Goal: Information Seeking & Learning: Learn about a topic

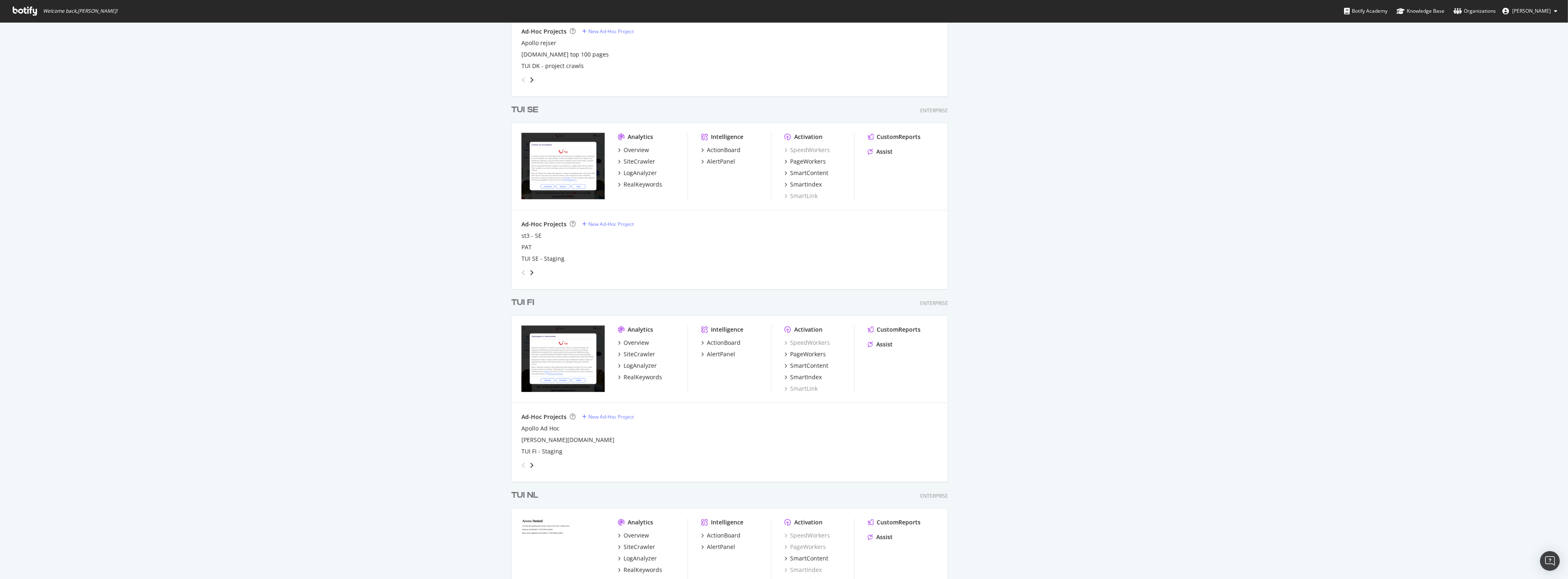
scroll to position [1093, 0]
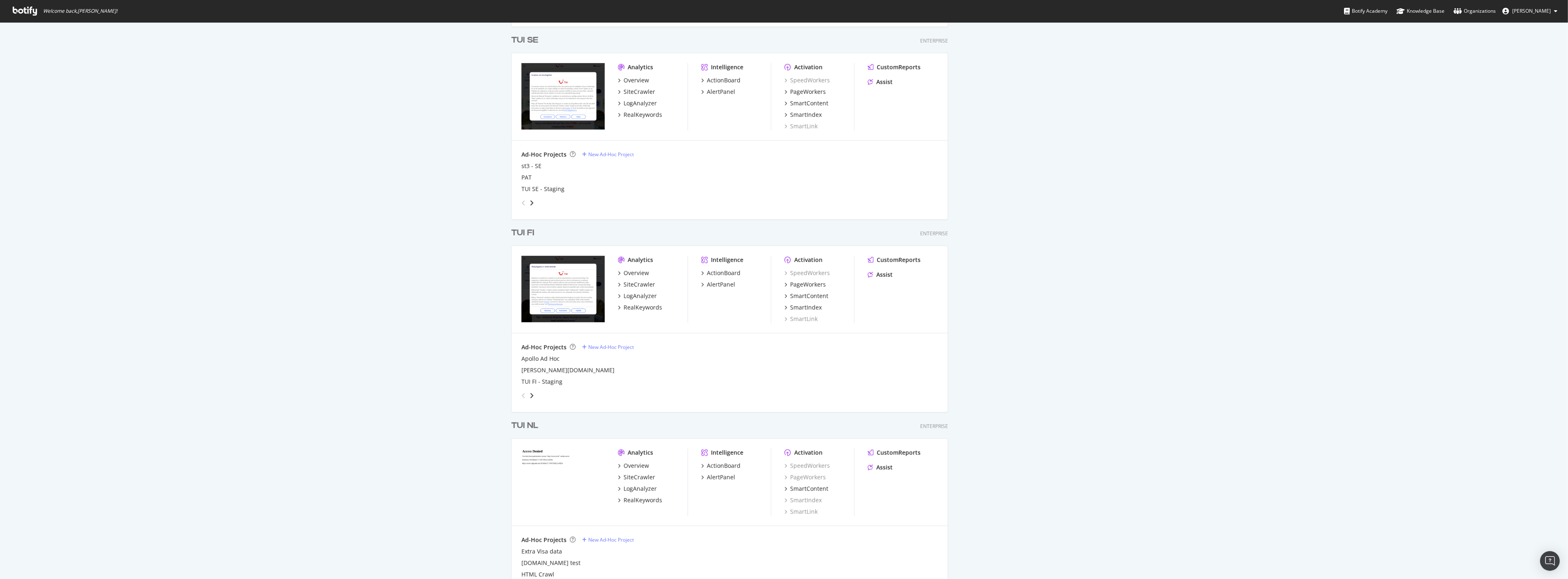
click at [523, 235] on div "TUI FI" at bounding box center [523, 233] width 23 height 12
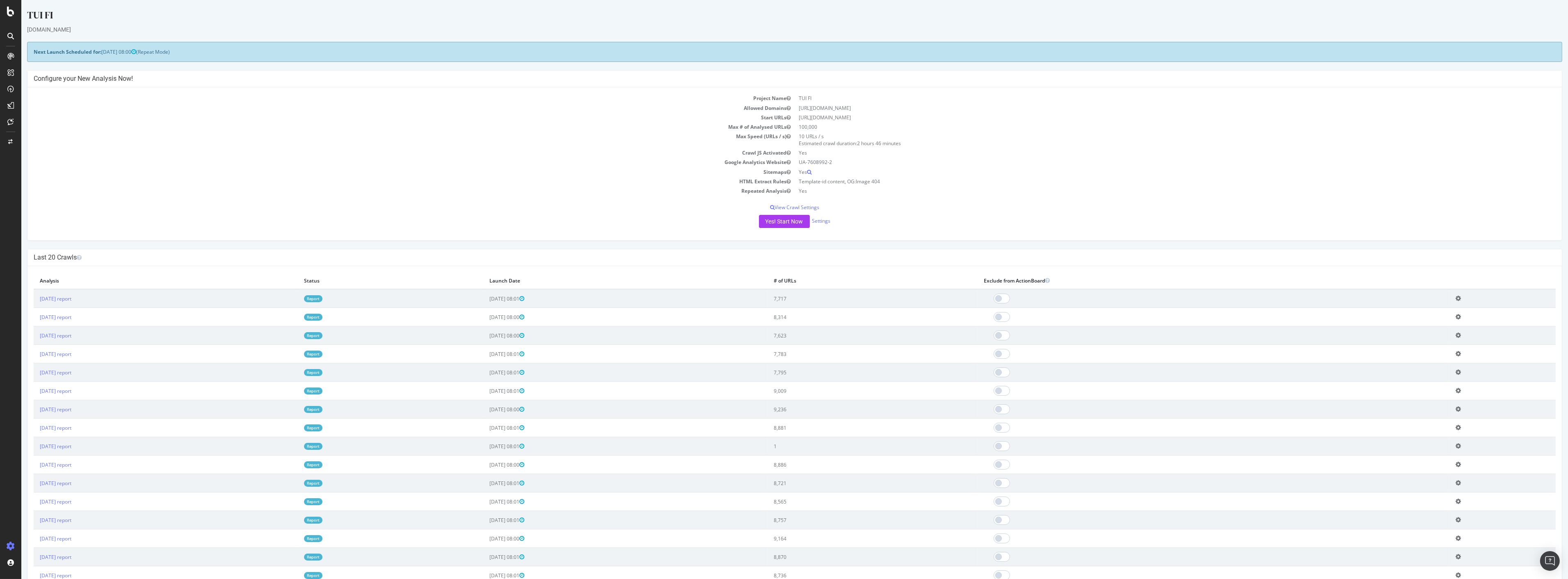
click at [323, 296] on link "Report" at bounding box center [313, 298] width 18 height 7
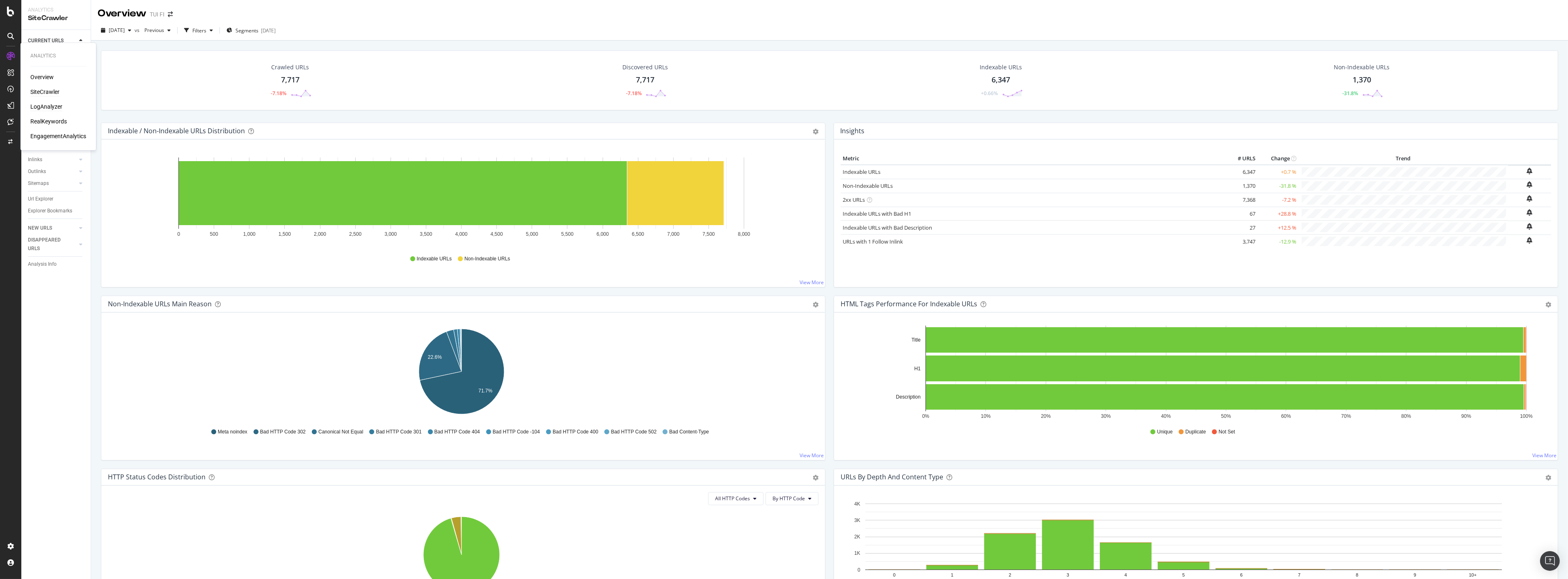
click at [43, 103] on div "LogAnalyzer" at bounding box center [46, 106] width 32 height 8
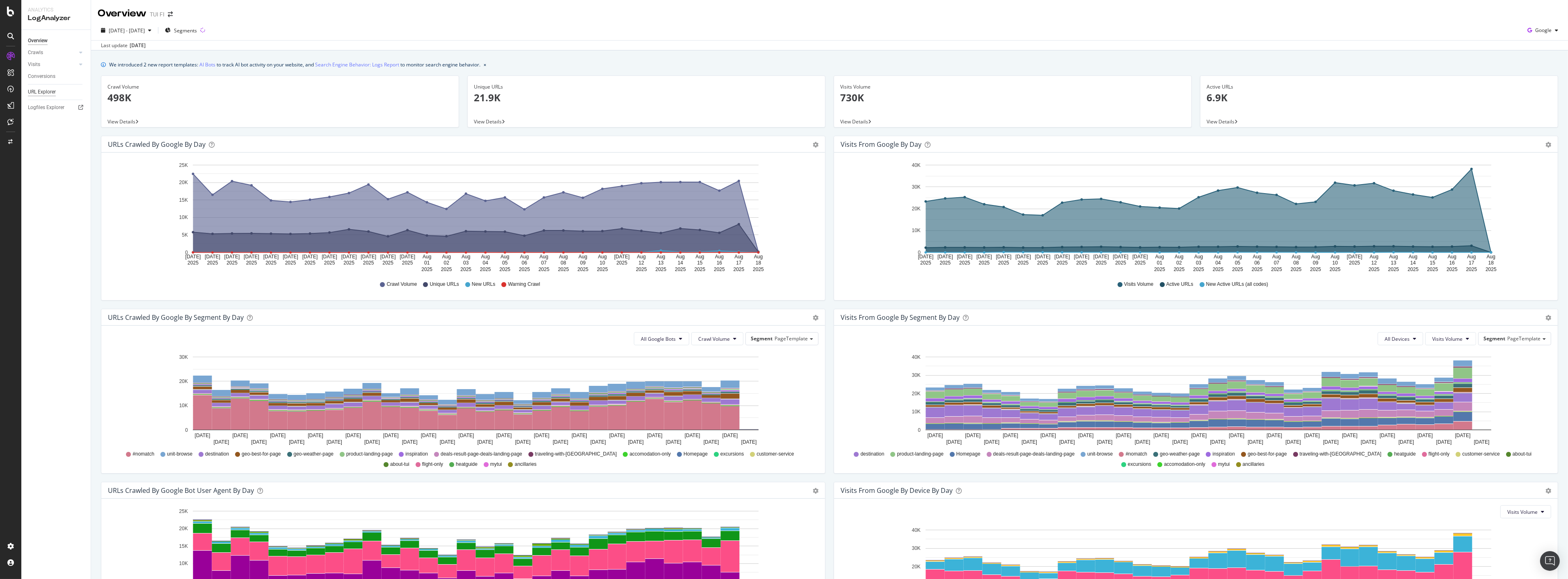
click at [42, 88] on div "URL Explorer" at bounding box center [42, 92] width 28 height 9
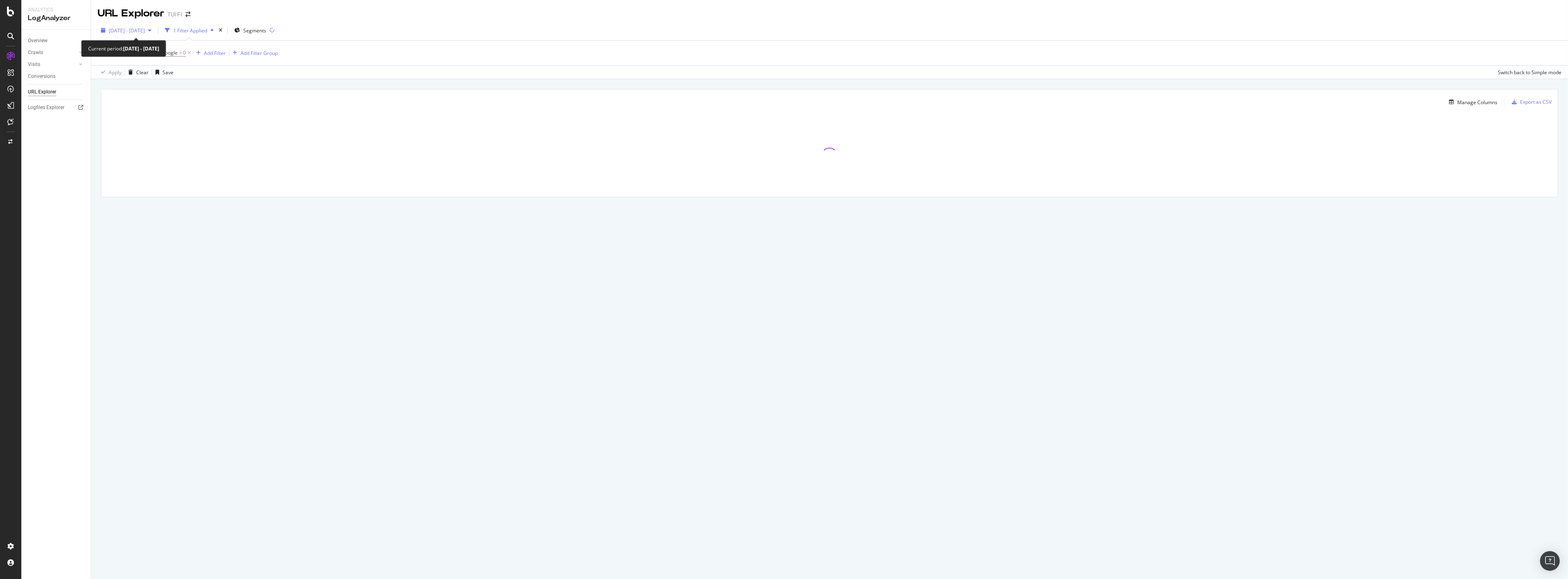
click at [155, 33] on div "[DATE] - [DATE]" at bounding box center [126, 30] width 57 height 12
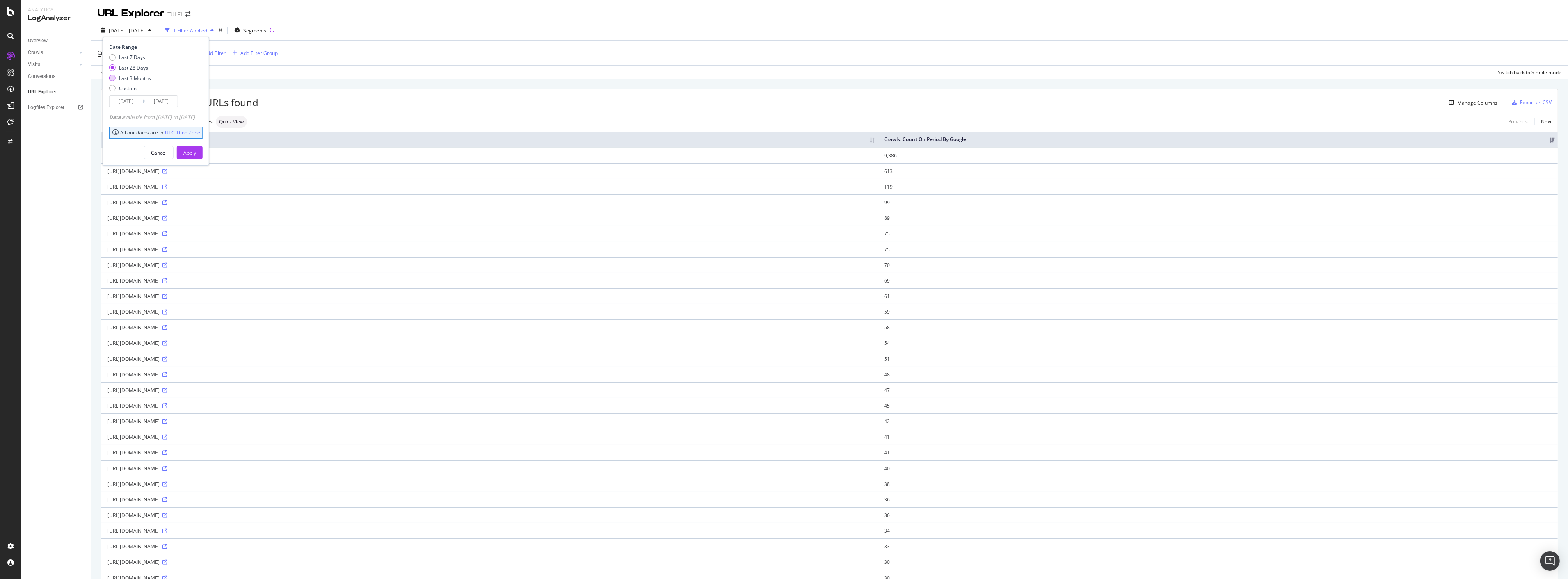
click at [142, 79] on div "Last 3 Months" at bounding box center [135, 78] width 32 height 7
type input "[DATE]"
click at [196, 150] on div "Apply" at bounding box center [189, 152] width 13 height 7
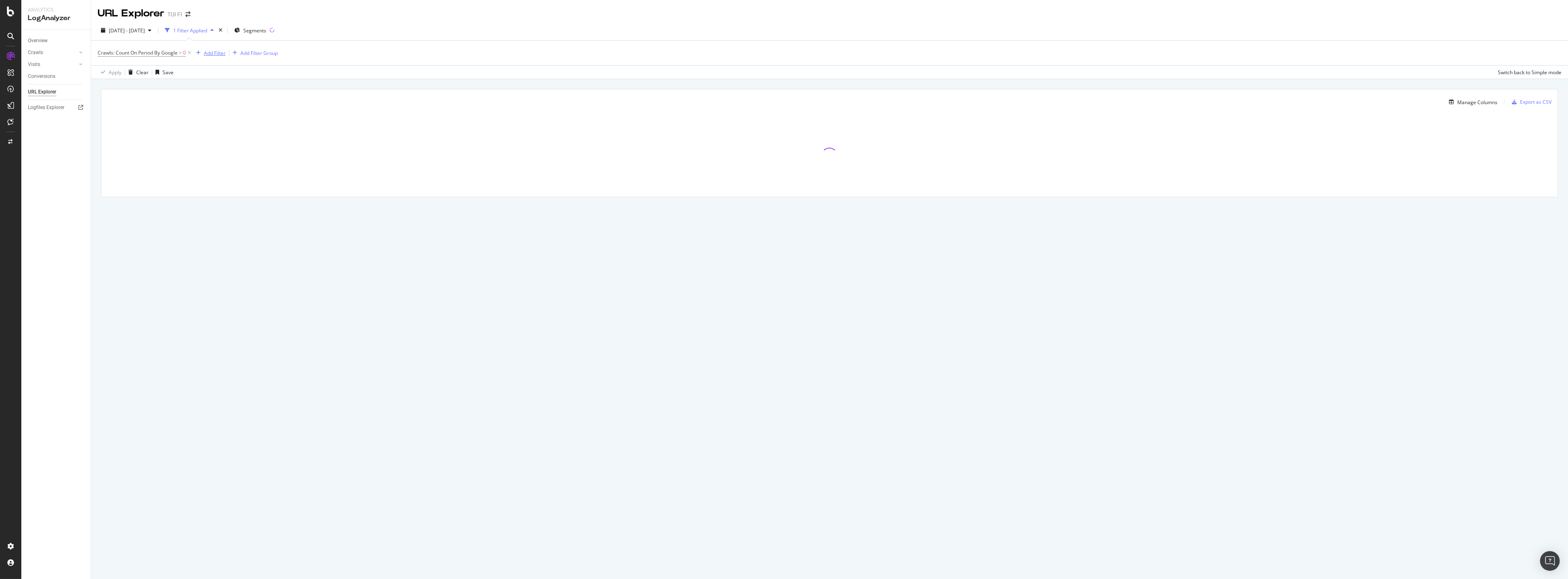
click at [213, 50] on div "Add Filter" at bounding box center [215, 53] width 22 height 7
click at [228, 113] on div "Full URL" at bounding box center [265, 110] width 141 height 10
click at [236, 89] on input "text" at bounding box center [245, 89] width 89 height 13
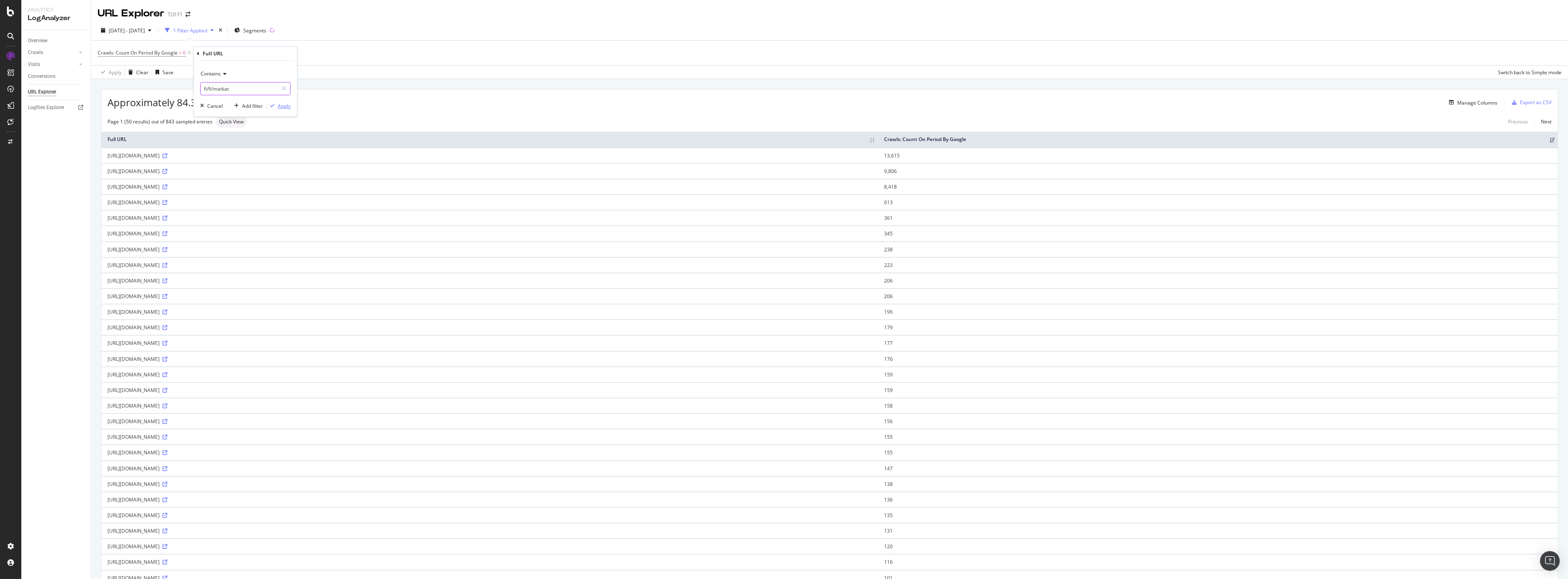
type input "fi/fi/matkat"
click at [281, 109] on div "Apply" at bounding box center [284, 105] width 13 height 7
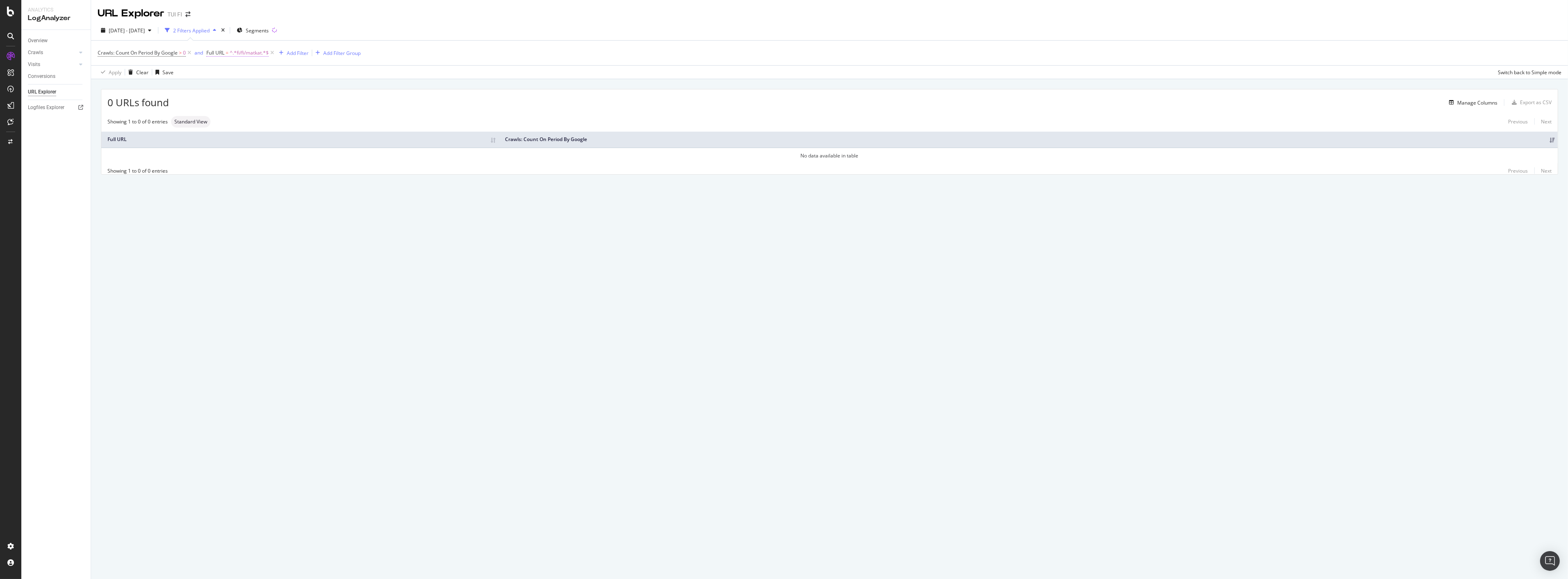
click at [239, 56] on span "^.*fi/fi/matkat.*$" at bounding box center [249, 53] width 39 height 12
click at [355, 18] on div "URL Explorer TUI FI" at bounding box center [830, 10] width 1477 height 21
